Goal: Use online tool/utility: Utilize a website feature to perform a specific function

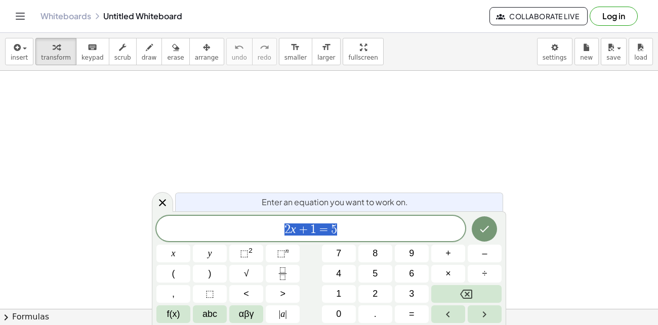
click at [339, 228] on span "2 x + 1 = 5" at bounding box center [310, 230] width 309 height 14
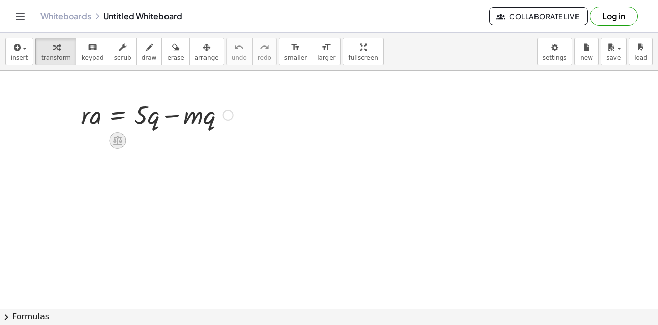
click at [121, 142] on icon at bounding box center [117, 141] width 9 height 9
click at [121, 142] on div "×" at bounding box center [117, 141] width 16 height 16
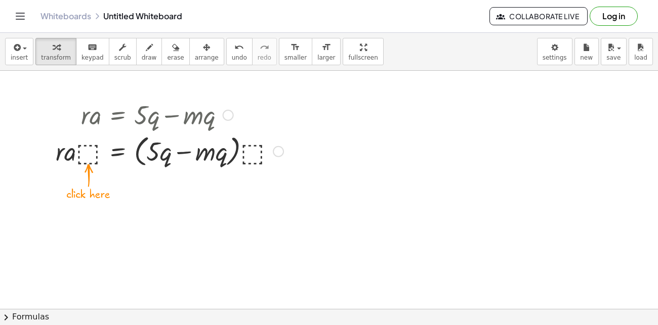
click at [93, 141] on div at bounding box center [170, 151] width 238 height 38
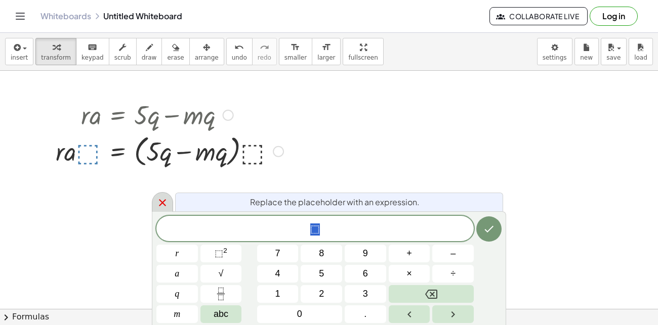
click at [161, 206] on icon at bounding box center [162, 203] width 12 height 12
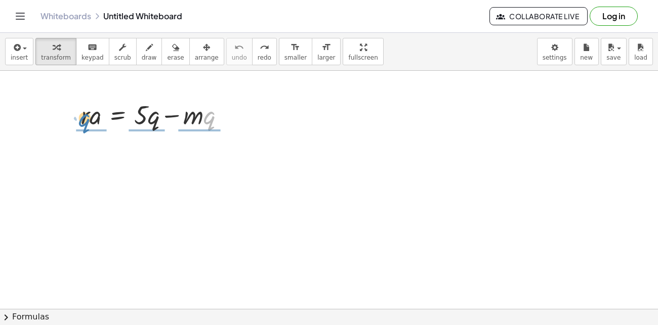
drag, startPoint x: 210, startPoint y: 118, endPoint x: 84, endPoint y: 121, distance: 126.0
click at [84, 121] on div at bounding box center [157, 114] width 162 height 34
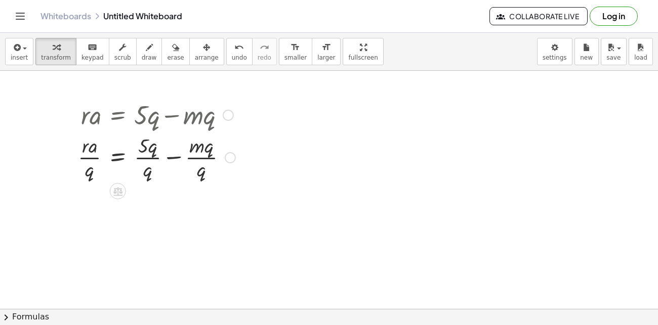
click at [143, 155] on div at bounding box center [156, 157] width 167 height 51
click at [190, 158] on div at bounding box center [156, 157] width 167 height 51
click at [93, 162] on div at bounding box center [156, 157] width 167 height 51
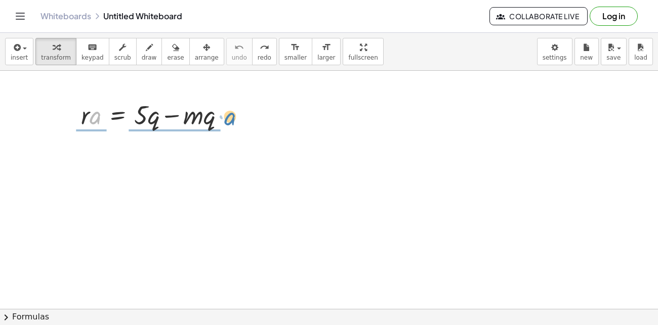
drag, startPoint x: 91, startPoint y: 118, endPoint x: 225, endPoint y: 118, distance: 134.6
click at [225, 118] on div at bounding box center [157, 114] width 162 height 34
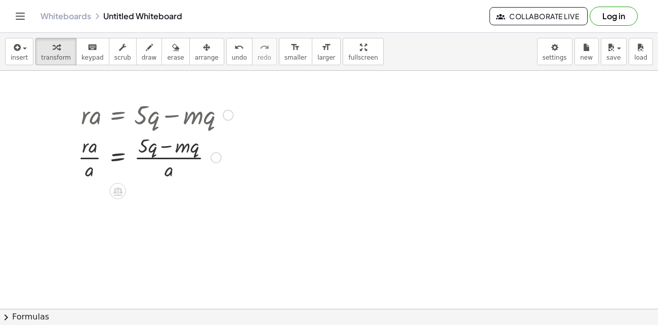
click at [166, 158] on div at bounding box center [155, 157] width 165 height 51
click at [92, 158] on div at bounding box center [155, 157] width 165 height 51
drag, startPoint x: 92, startPoint y: 156, endPoint x: 218, endPoint y: 154, distance: 126.0
click at [218, 154] on div at bounding box center [155, 157] width 165 height 51
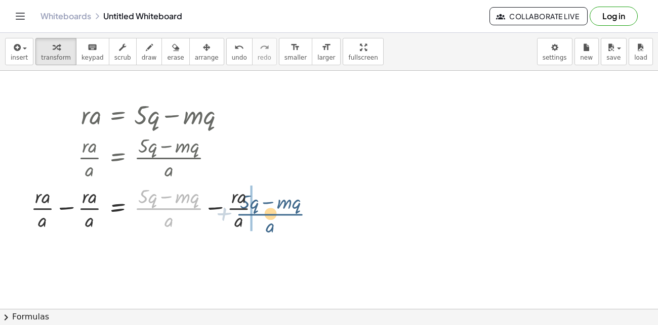
drag, startPoint x: 169, startPoint y: 210, endPoint x: 268, endPoint y: 214, distance: 98.2
click at [268, 214] on div at bounding box center [149, 207] width 247 height 51
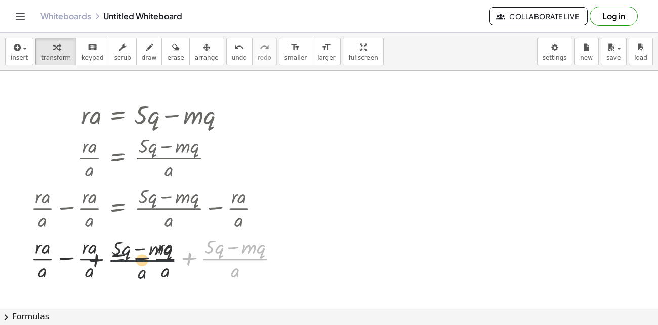
drag, startPoint x: 242, startPoint y: 263, endPoint x: 43, endPoint y: 274, distance: 199.2
click at [43, 274] on div at bounding box center [159, 258] width 267 height 51
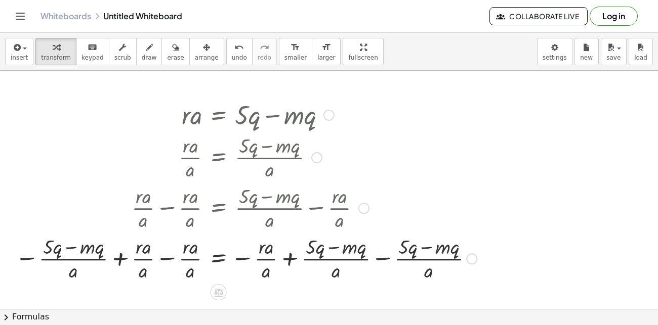
click at [315, 260] on div at bounding box center [246, 258] width 472 height 51
click at [232, 55] on span "undo" at bounding box center [239, 57] width 15 height 7
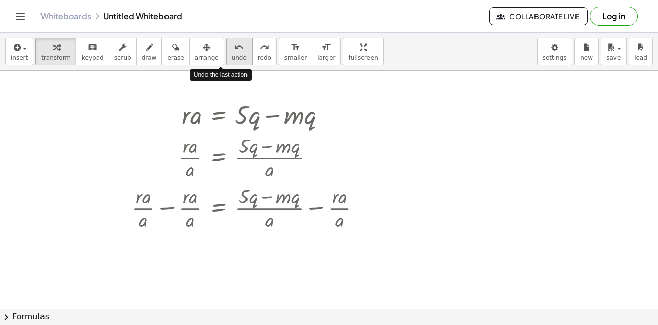
click at [232, 55] on span "undo" at bounding box center [239, 57] width 15 height 7
